Goal: Transaction & Acquisition: Purchase product/service

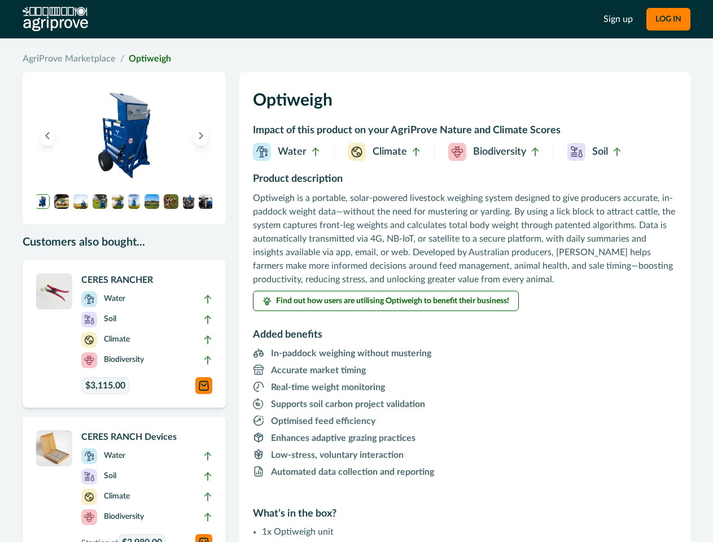
click at [356, 271] on p "Optiweigh is a portable, solar-powered livestock weighing system designed to gi…" at bounding box center [465, 238] width 424 height 95
click at [668, 19] on button "LOG IN" at bounding box center [669, 19] width 44 height 23
click at [47, 136] on icon "Previous image" at bounding box center [47, 136] width 8 height 8
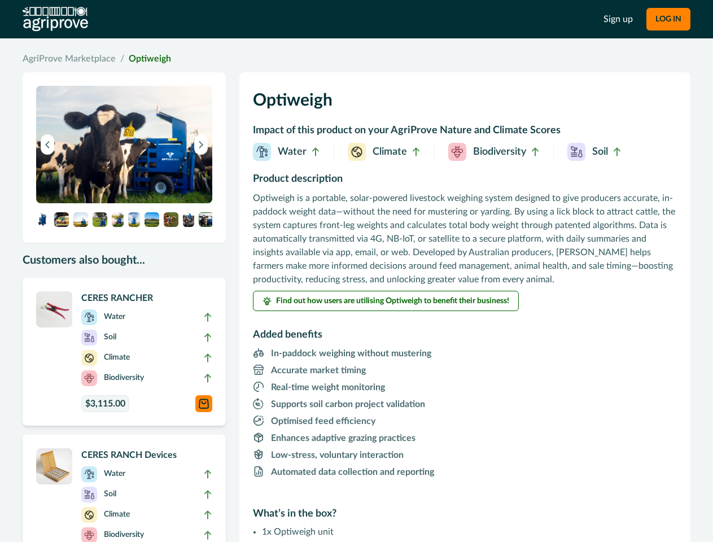
click at [201, 136] on button "Next image" at bounding box center [201, 144] width 14 height 20
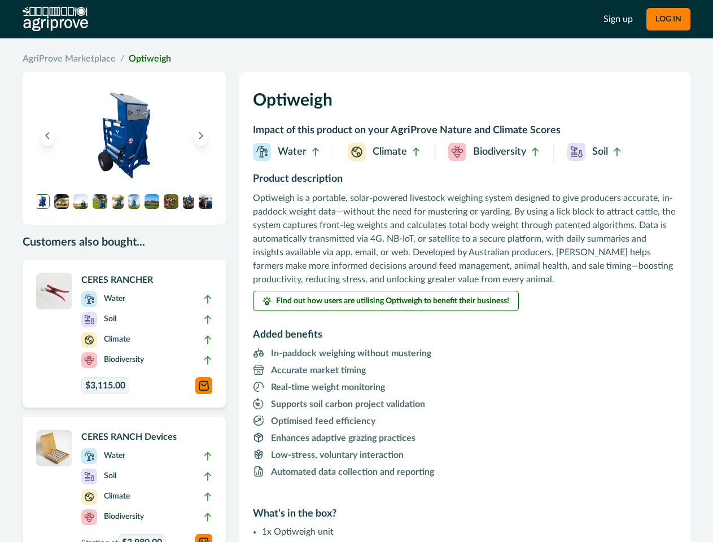
click at [42, 202] on img at bounding box center [42, 201] width 15 height 15
click at [62, 202] on img at bounding box center [61, 201] width 15 height 15
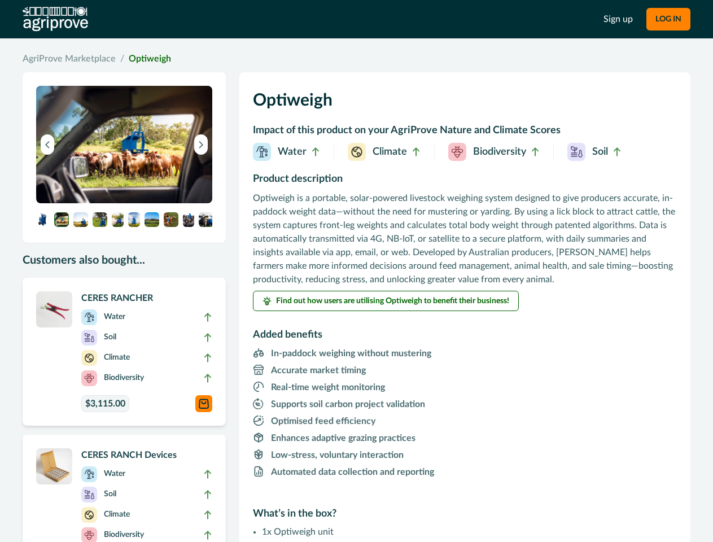
click at [81, 202] on img at bounding box center [124, 144] width 176 height 117
click at [100, 202] on img at bounding box center [124, 144] width 176 height 117
click at [117, 202] on img at bounding box center [124, 144] width 176 height 117
click at [134, 202] on img at bounding box center [124, 144] width 176 height 117
